Goal: Information Seeking & Learning: Learn about a topic

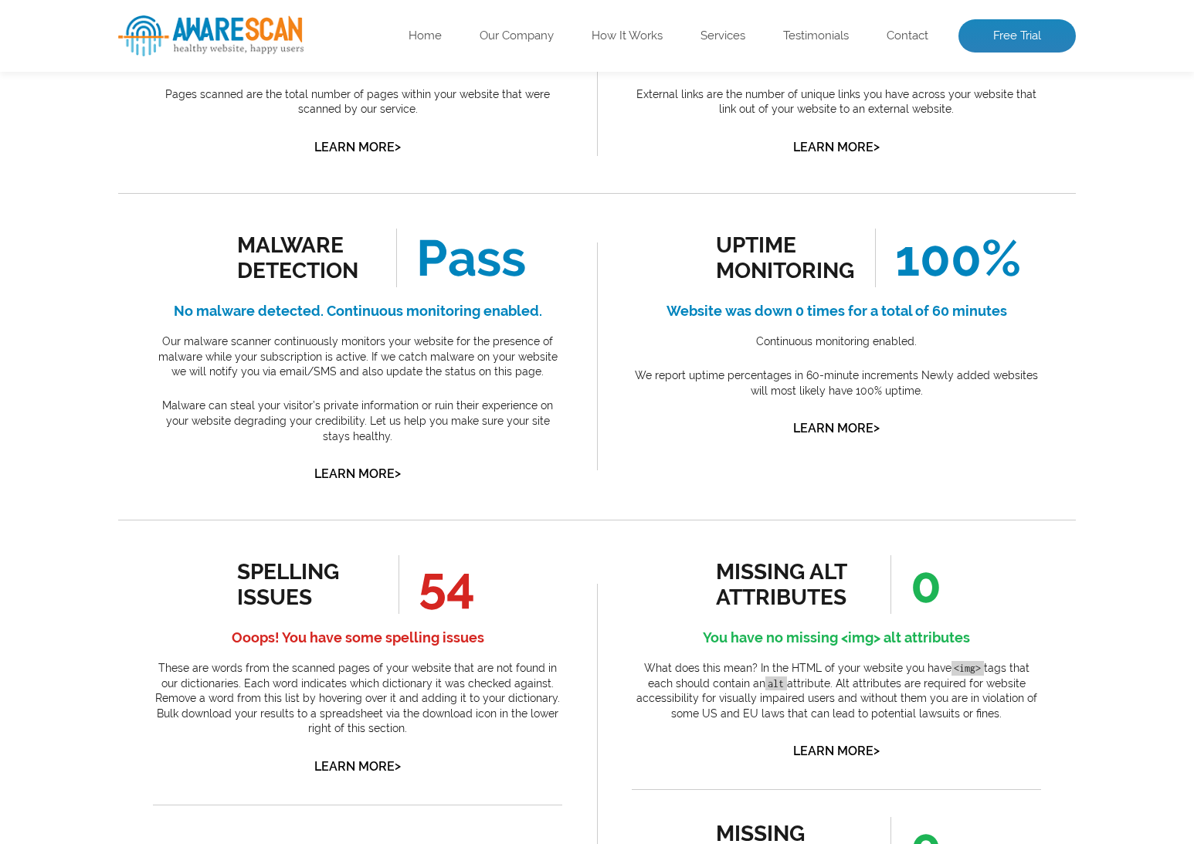
scroll to position [431, 0]
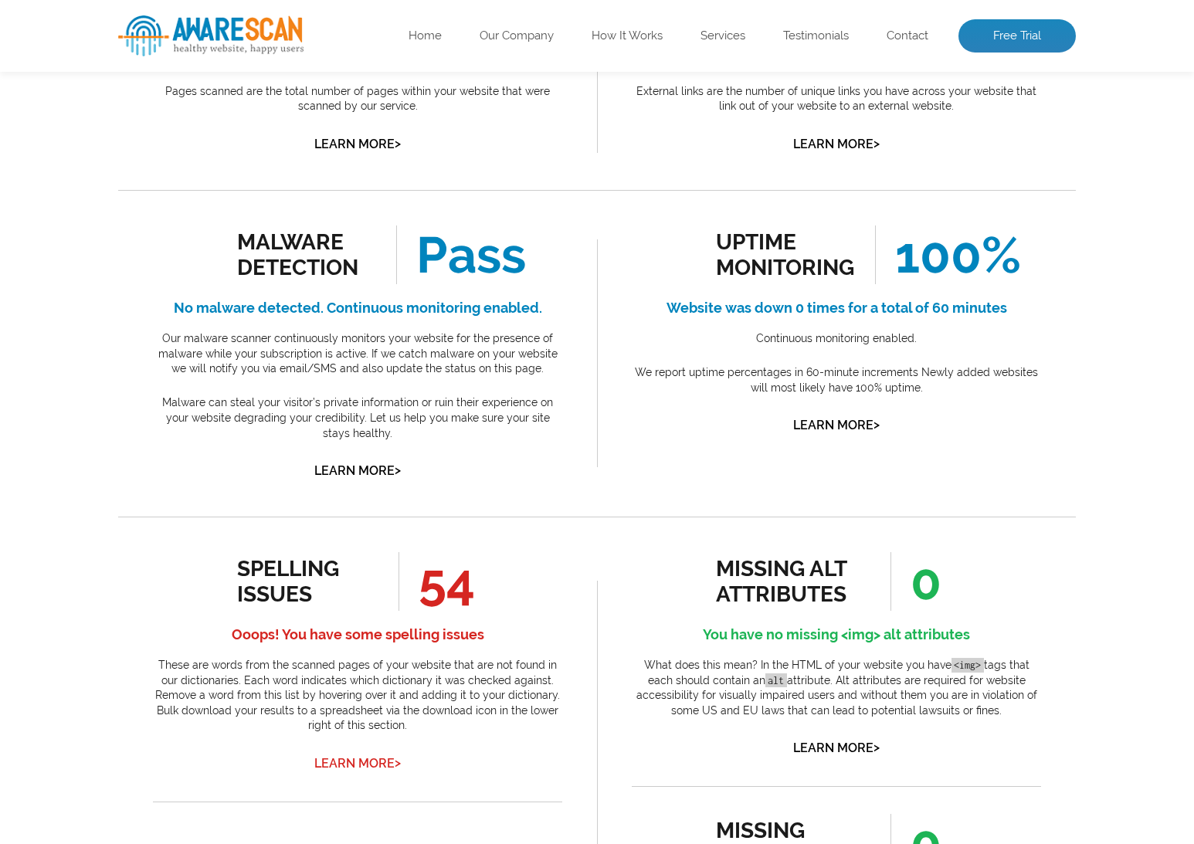
click at [362, 759] on link "Learn More >" at bounding box center [357, 763] width 87 height 15
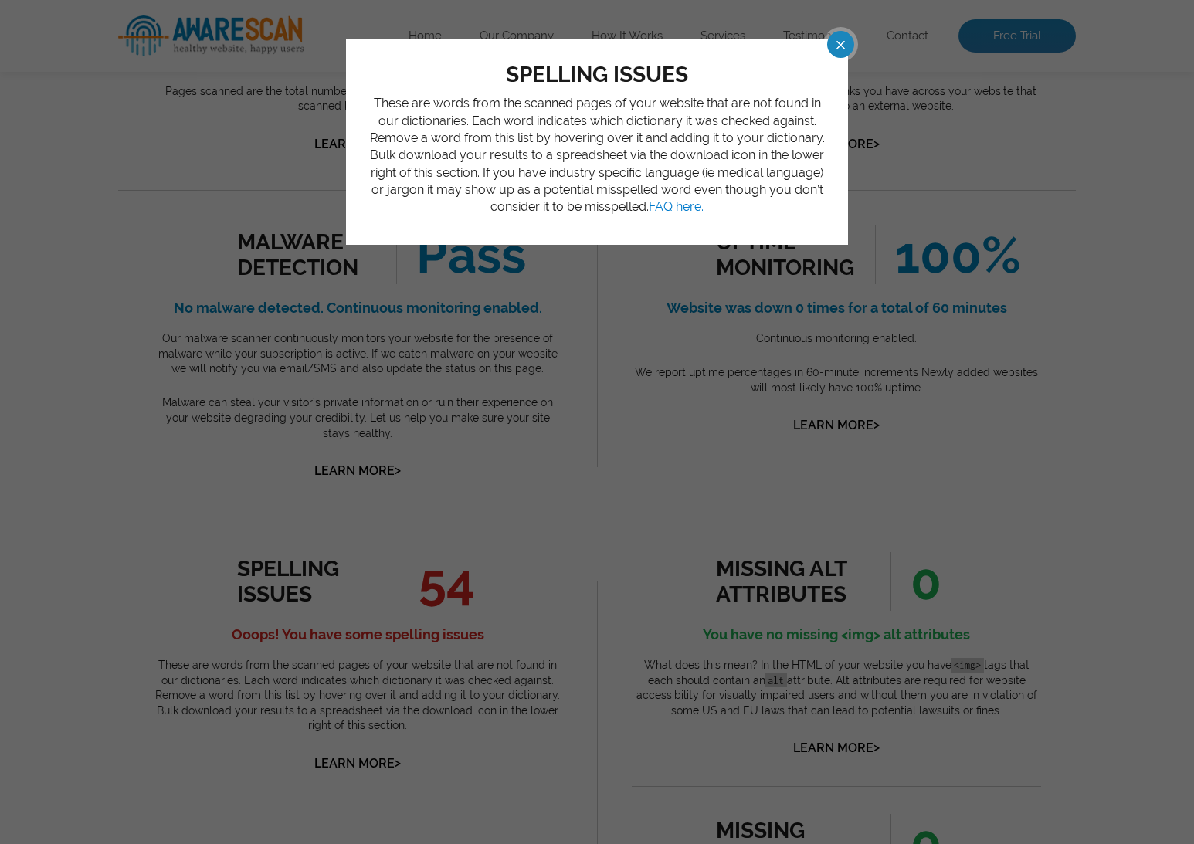
click at [828, 44] on span at bounding box center [827, 44] width 27 height 27
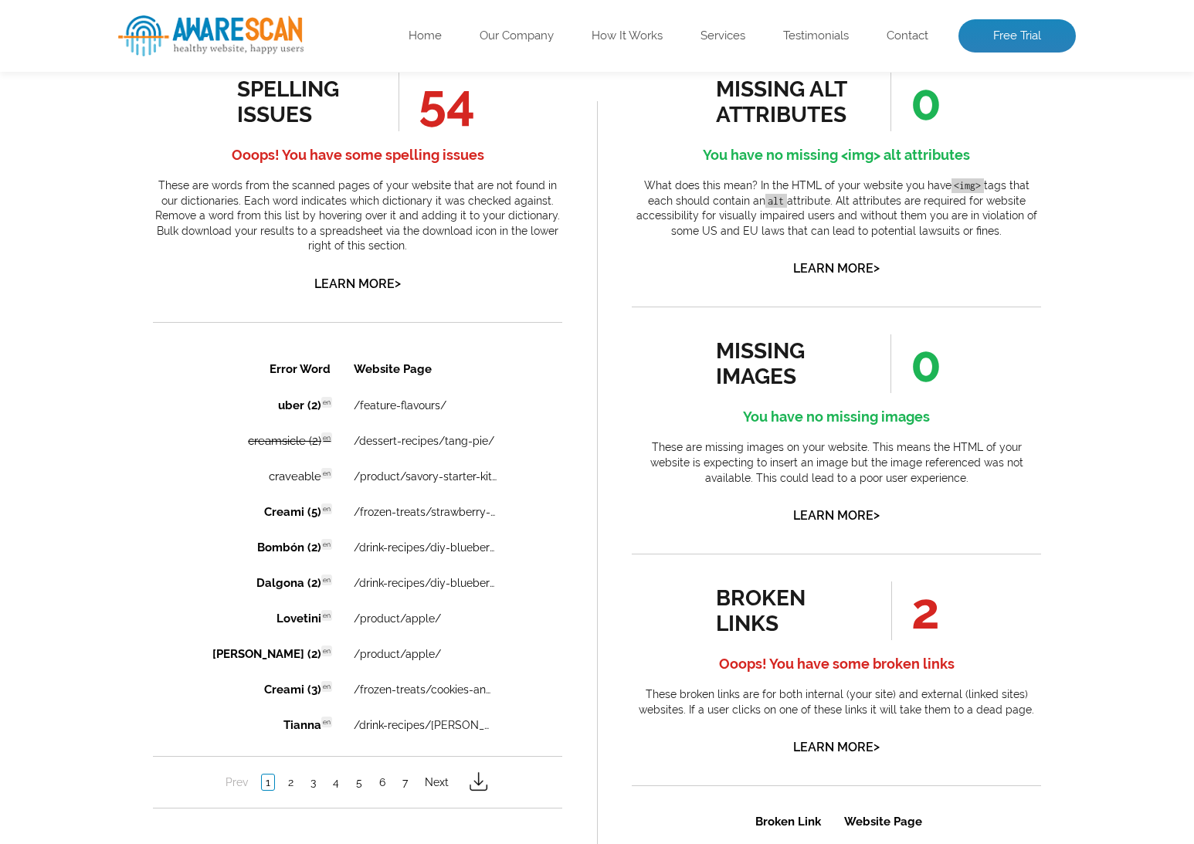
scroll to position [912, 0]
click at [270, 409] on td "uber (2) en Discovered: [DATE] scan Dictionaries: en ADD TO DICTIONARY & REMOVE" at bounding box center [267, 404] width 148 height 34
click at [293, 788] on link "2" at bounding box center [290, 780] width 13 height 15
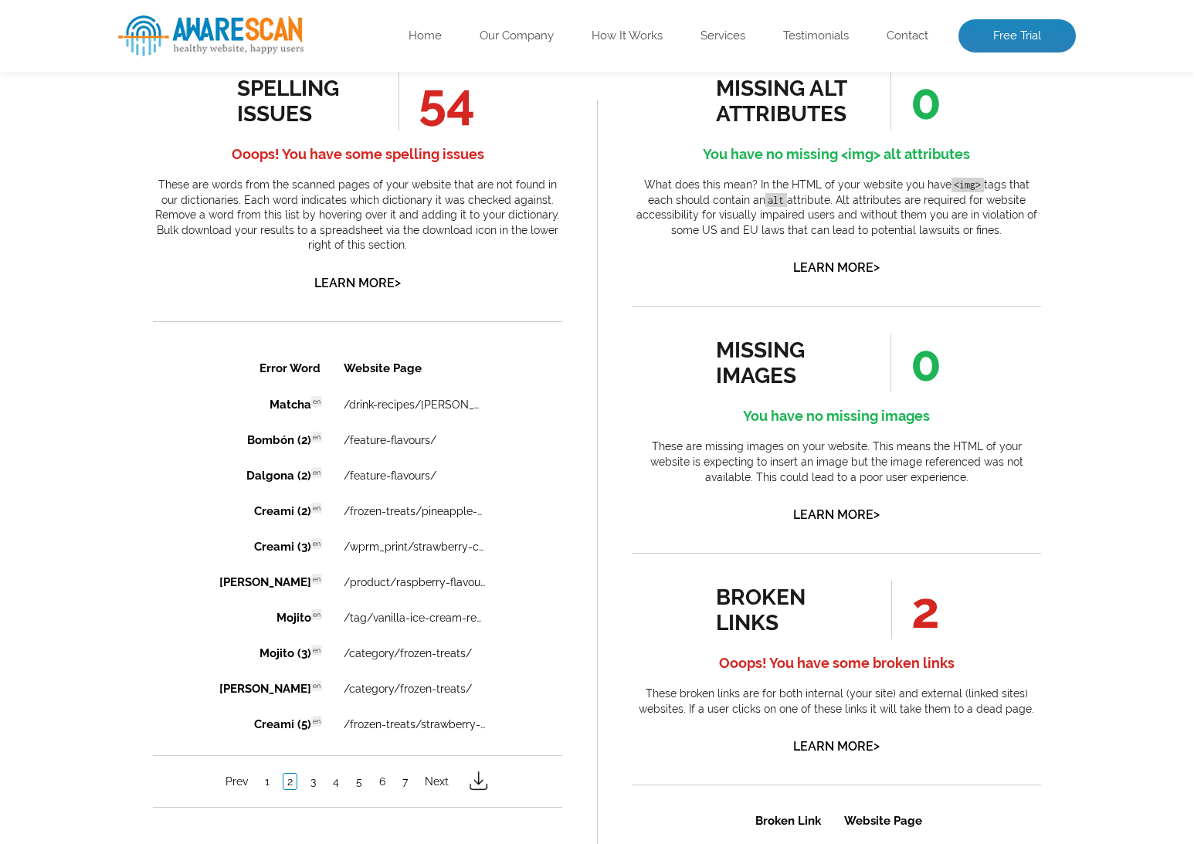
scroll to position [0, 0]
click at [317, 787] on link "3" at bounding box center [313, 780] width 13 height 15
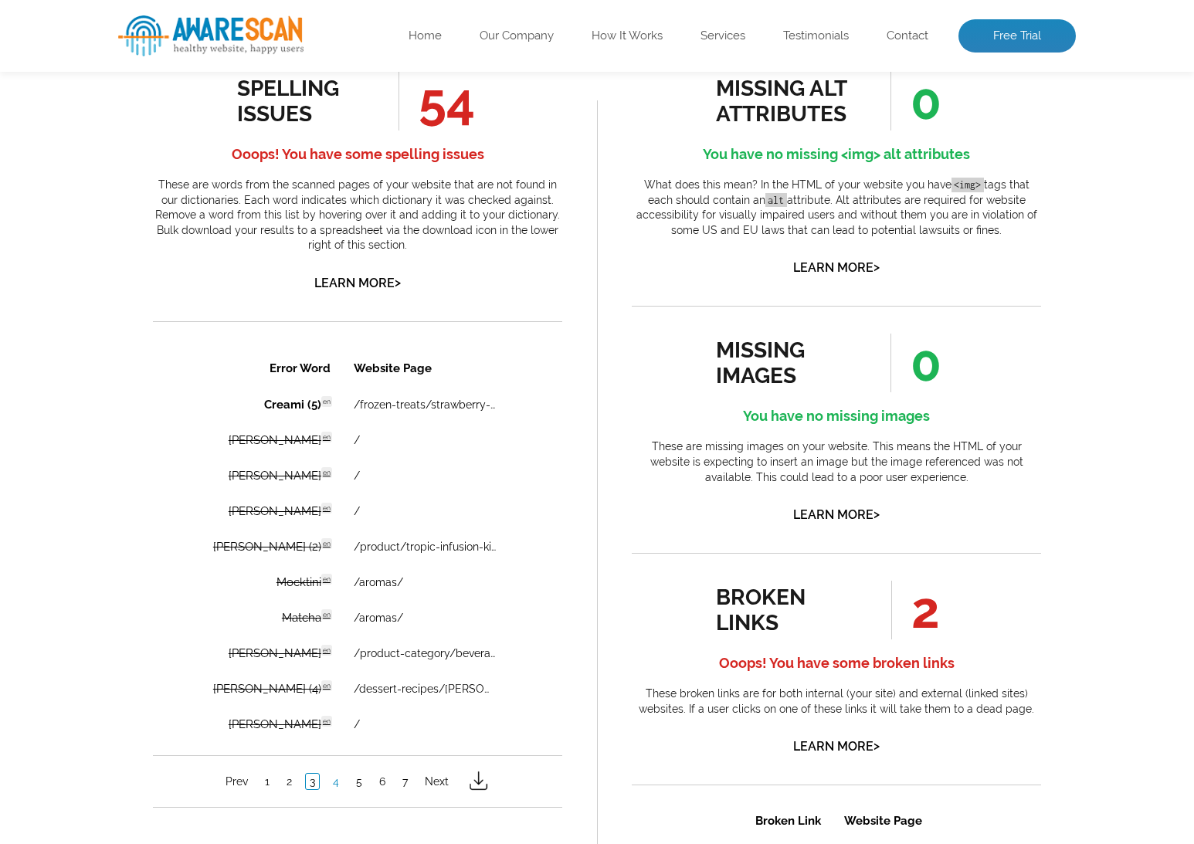
click at [338, 787] on link "4" at bounding box center [336, 780] width 14 height 15
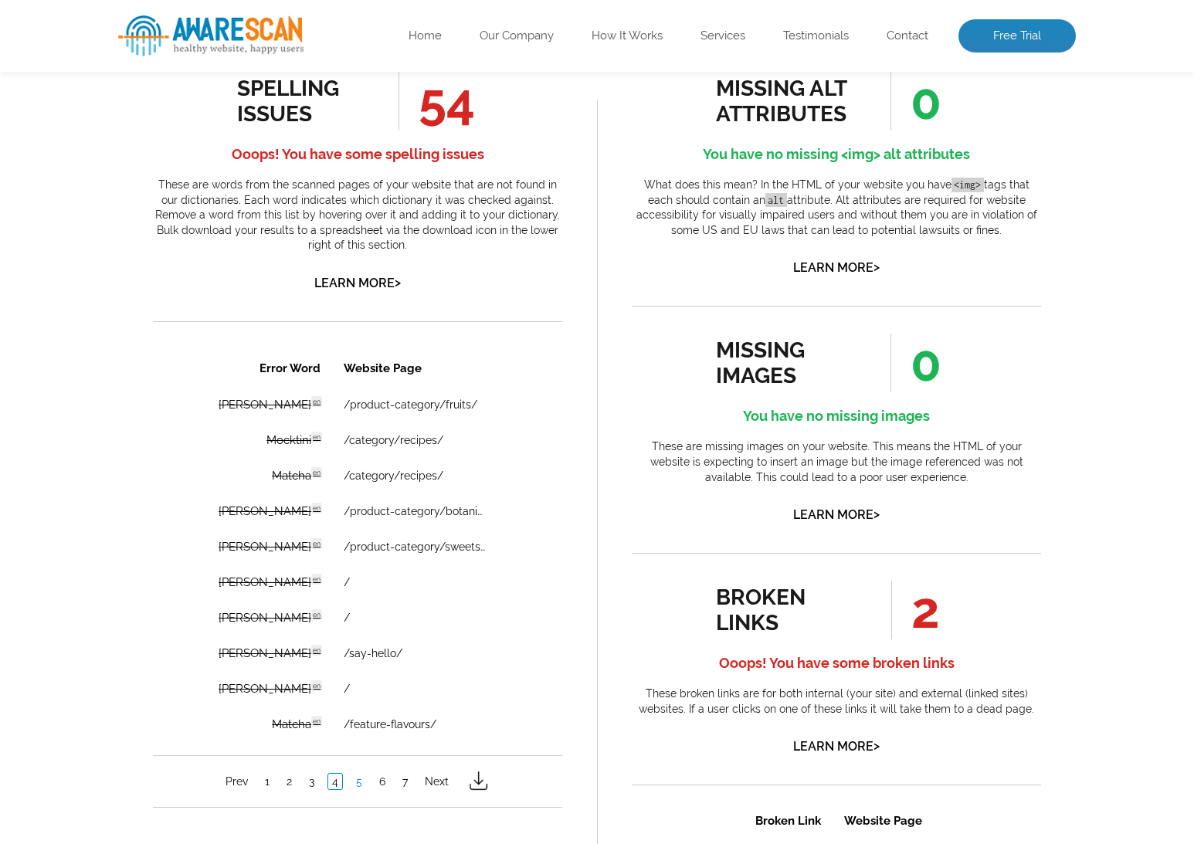
click at [359, 787] on link "5" at bounding box center [359, 780] width 14 height 15
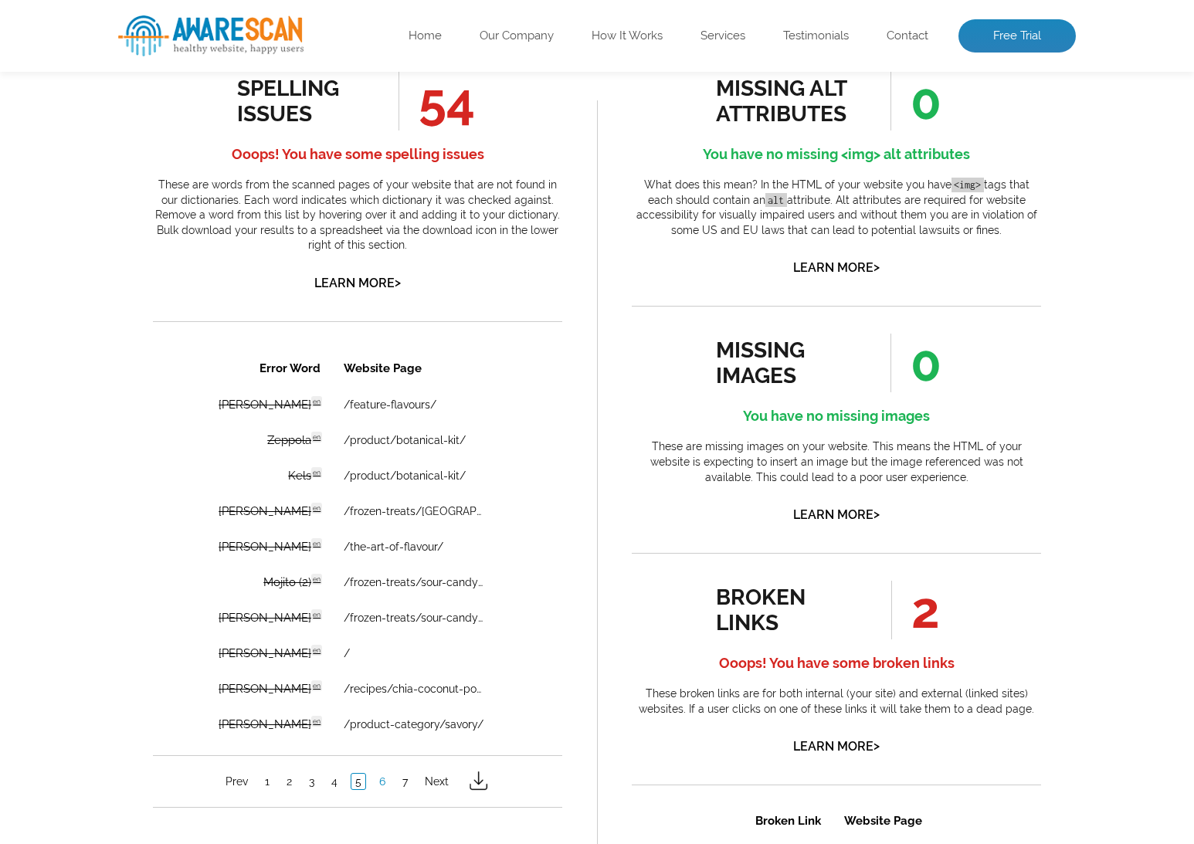
click at [378, 789] on link "6" at bounding box center [382, 780] width 14 height 15
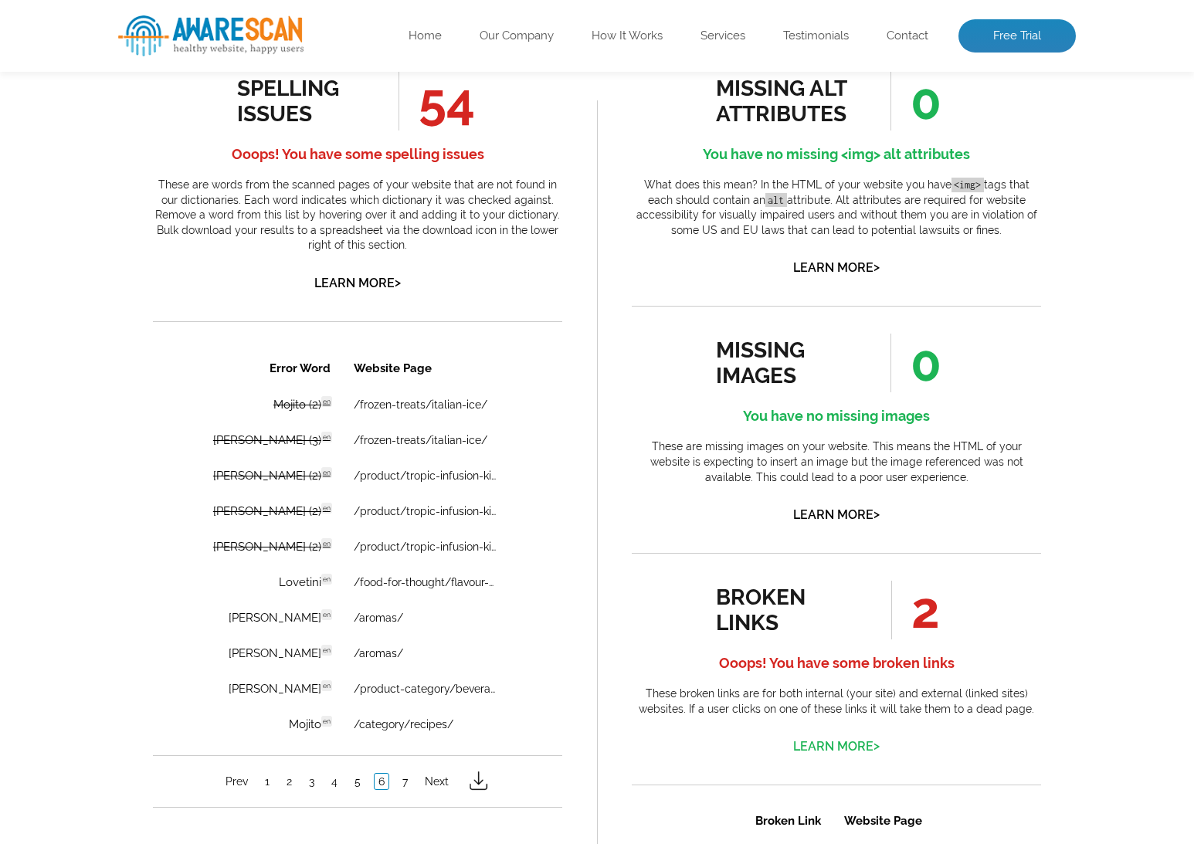
click at [834, 753] on link "Learn More >" at bounding box center [836, 746] width 87 height 15
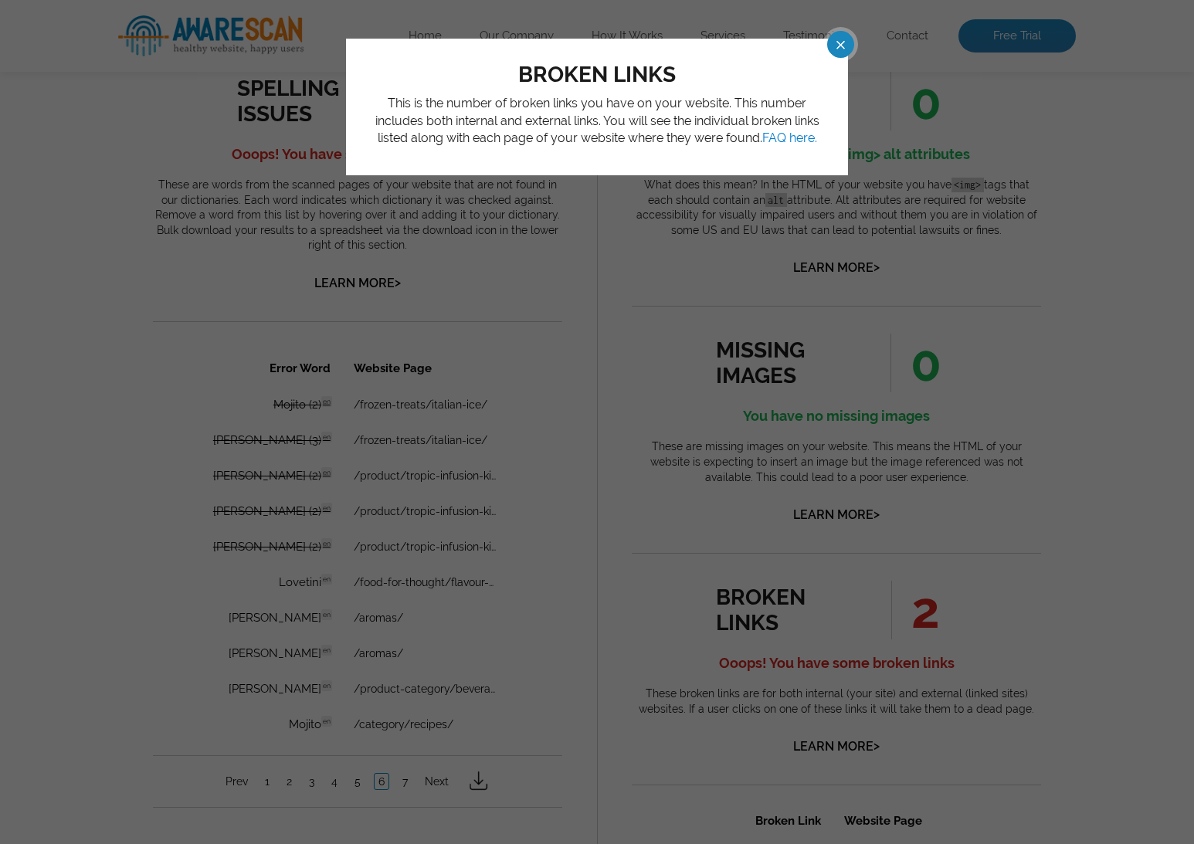
click at [841, 43] on span at bounding box center [827, 44] width 27 height 27
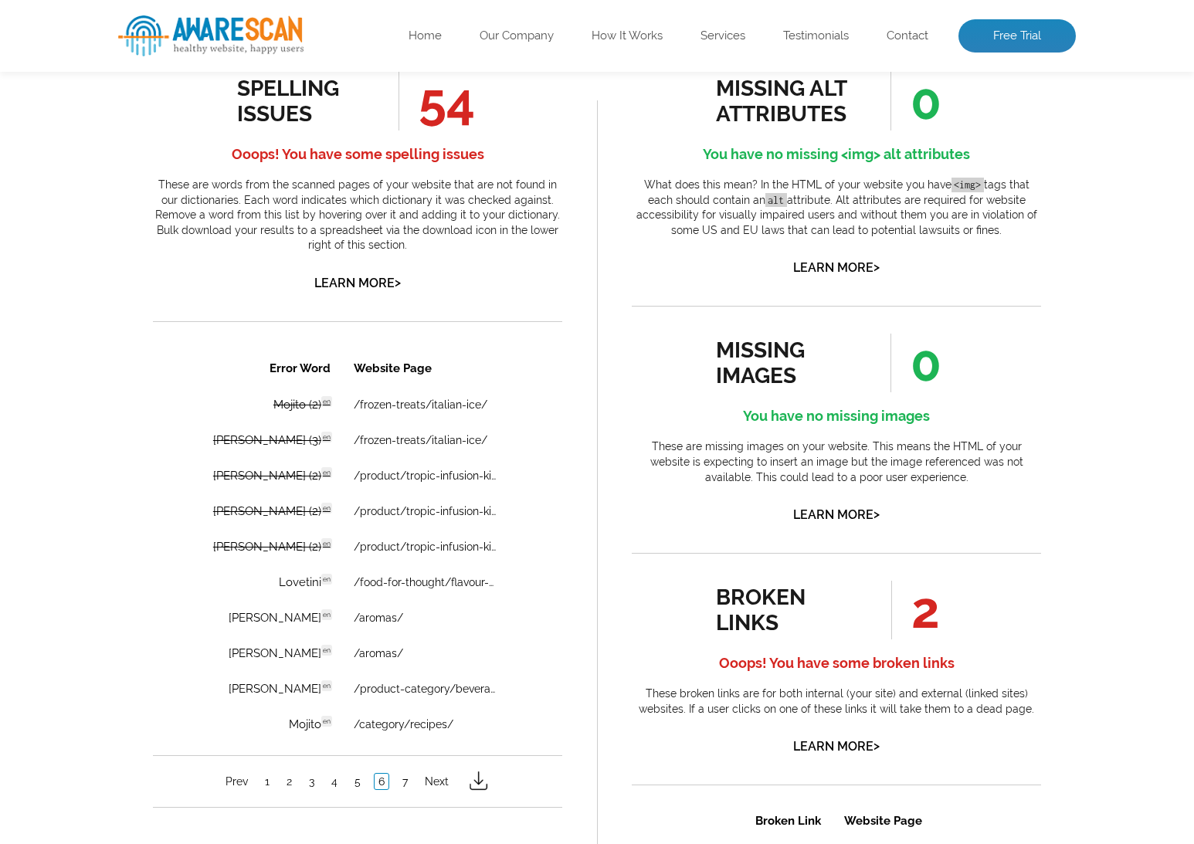
click at [867, 665] on h4 "Ooops! You have some broken links" at bounding box center [836, 663] width 409 height 25
click at [731, 605] on div "broken links" at bounding box center [786, 610] width 140 height 51
click at [731, 703] on p "These broken links are for both internal (your site) and external (linked sites…" at bounding box center [836, 702] width 409 height 30
